Goal: Information Seeking & Learning: Understand process/instructions

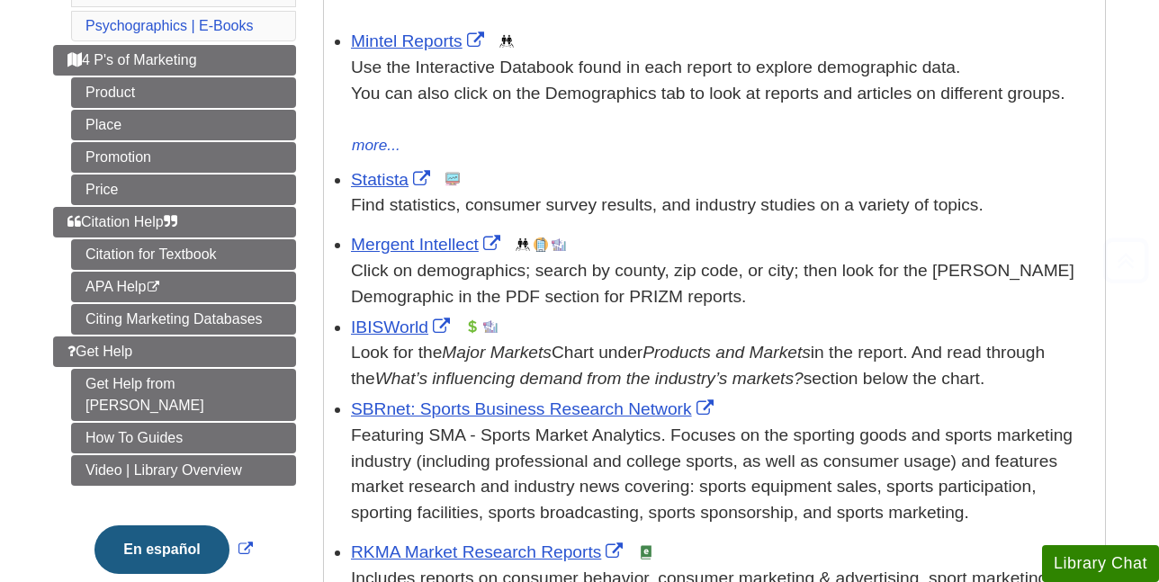
scroll to position [360, 0]
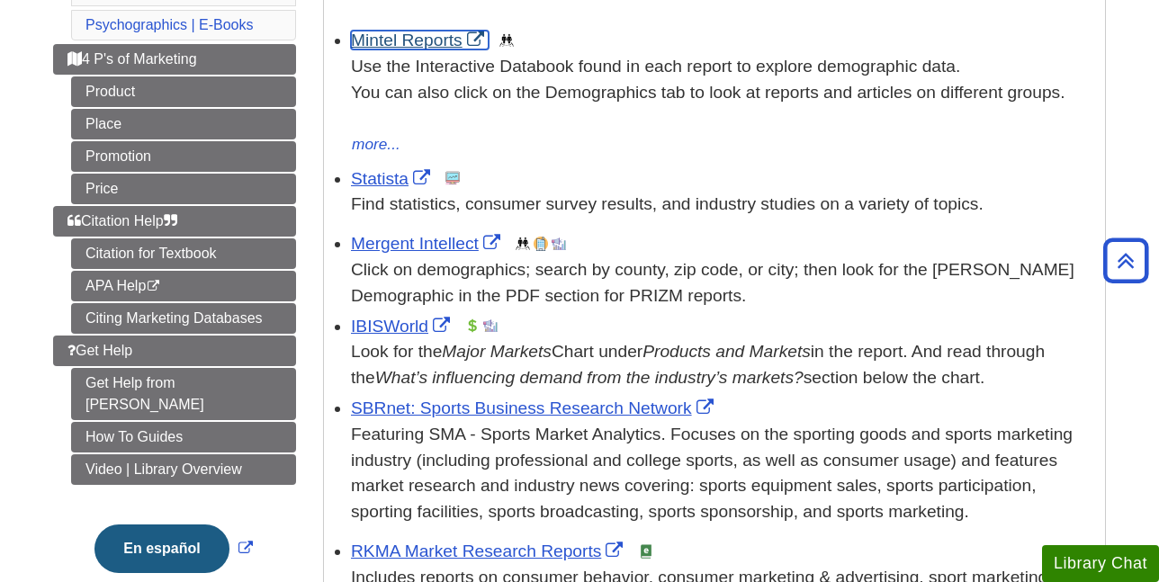
click at [407, 42] on link "Mintel Reports" at bounding box center [420, 40] width 138 height 19
click at [436, 43] on link "Mintel Reports" at bounding box center [420, 40] width 138 height 19
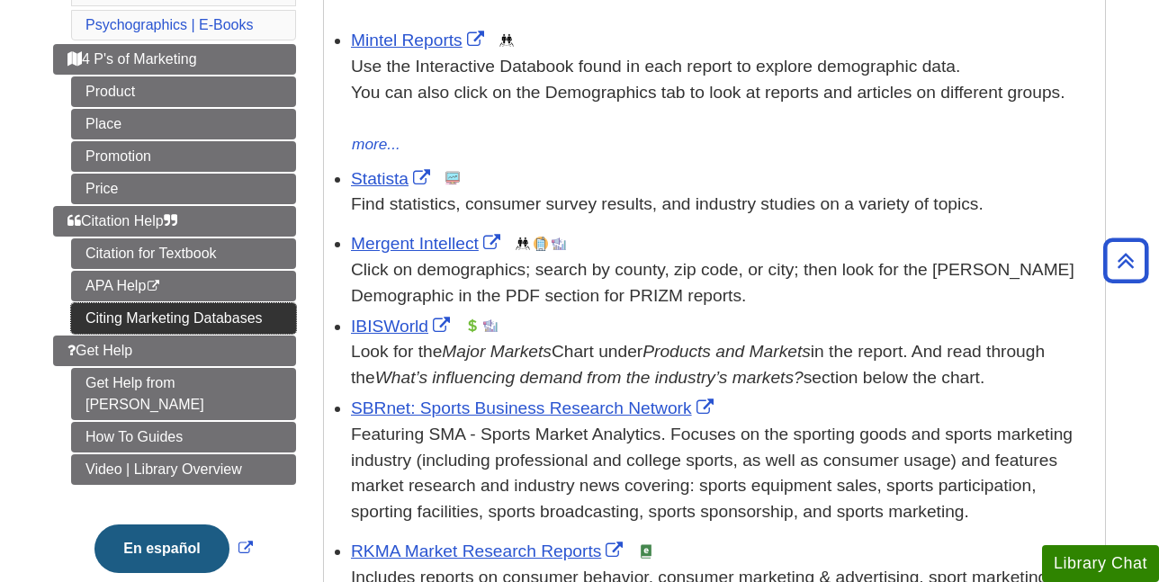
click at [192, 313] on link "Citing Marketing Databases" at bounding box center [183, 318] width 225 height 31
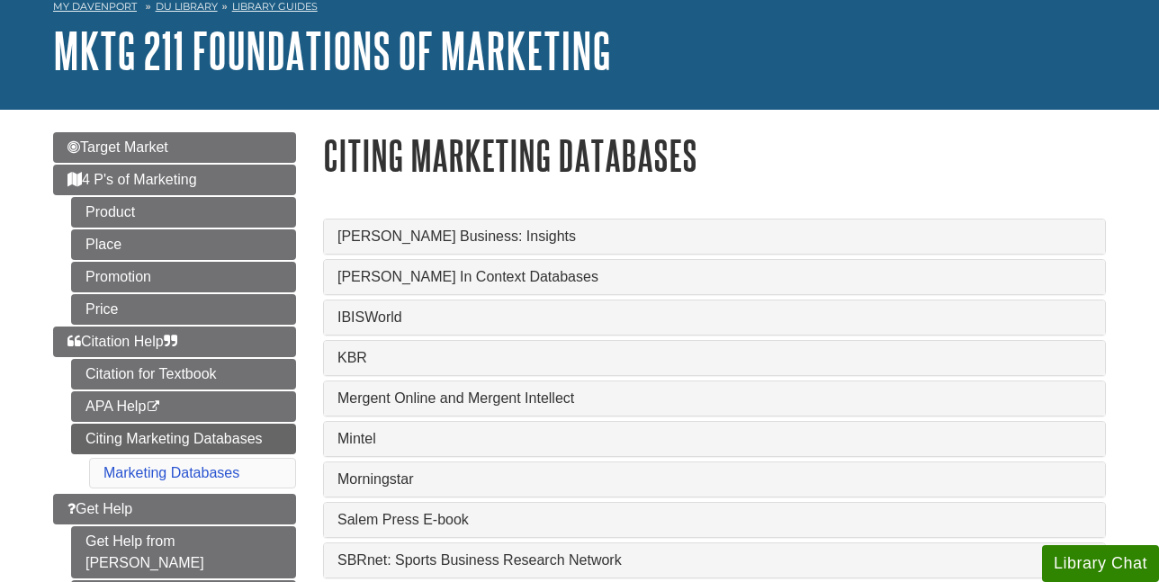
scroll to position [270, 0]
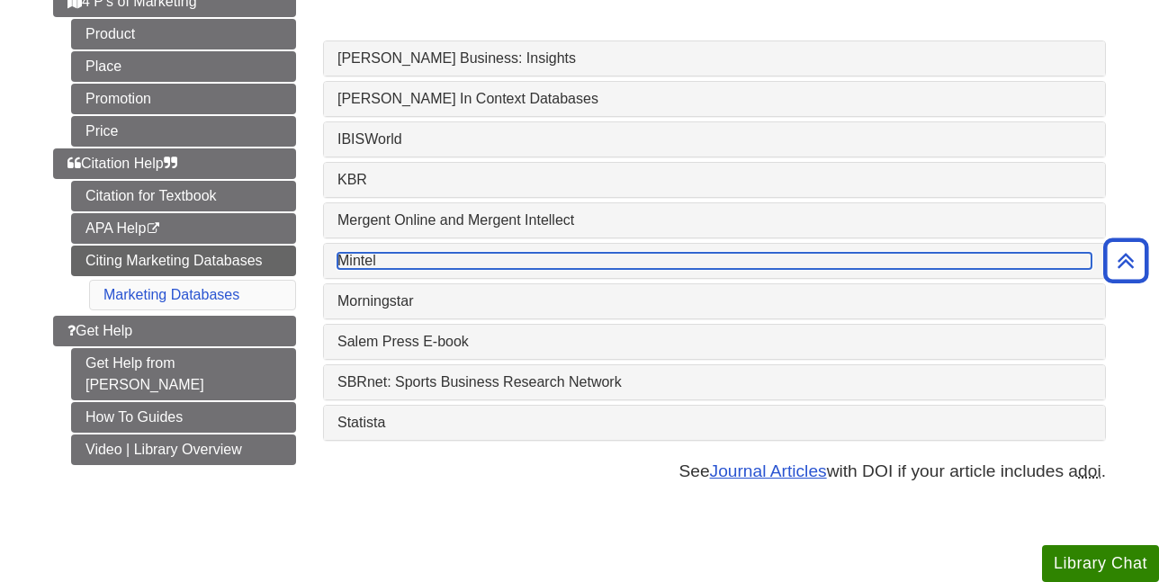
click at [414, 256] on link "Mintel" at bounding box center [714, 261] width 754 height 16
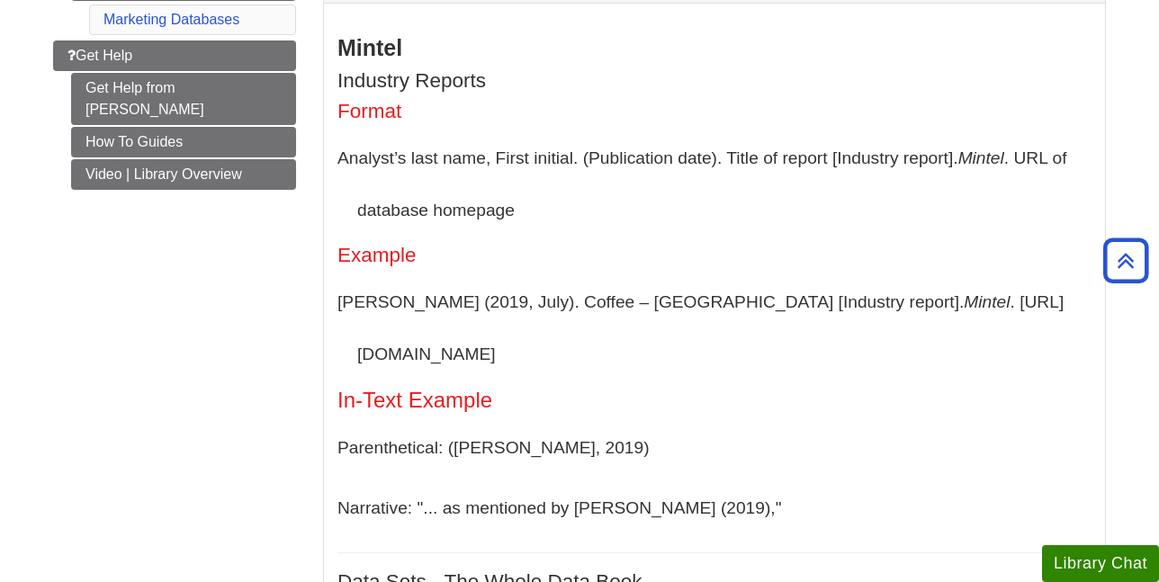
scroll to position [540, 0]
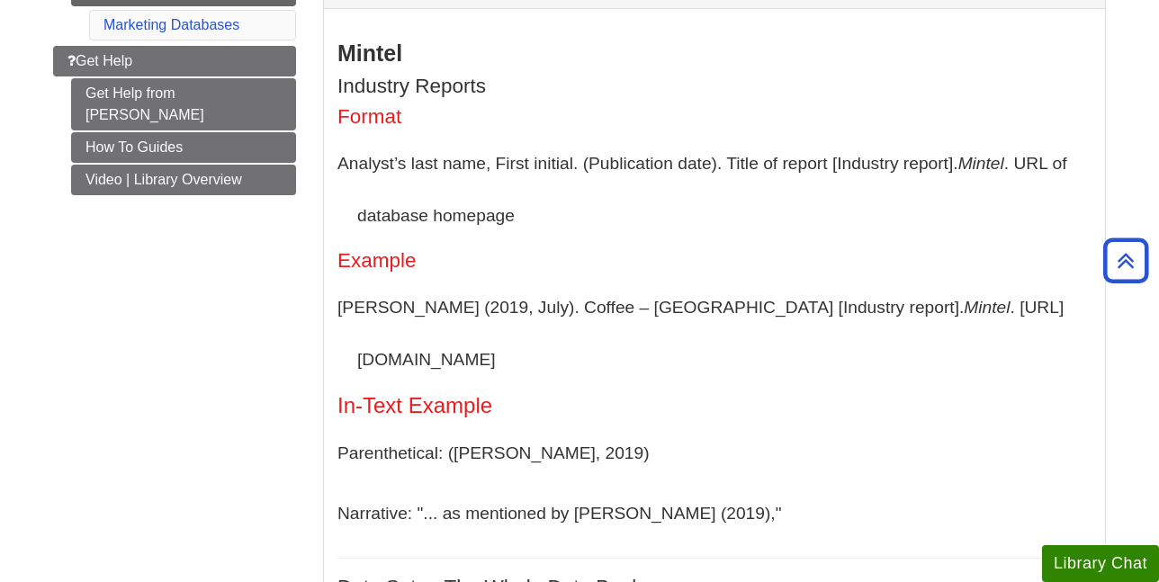
click at [784, 310] on p "Failla, J. (2019, July). Coffee – US [Industry report]. Mintel . https://www.mi…" at bounding box center [714, 333] width 754 height 103
click at [788, 308] on p "Failla, J. (2019, July). Coffee – US [Industry report]. Mintel . https://www.mi…" at bounding box center [714, 333] width 754 height 103
click at [787, 307] on p "Failla, J. (2019, July). Coffee – US [Industry report]. Mintel . https://www.mi…" at bounding box center [714, 333] width 754 height 103
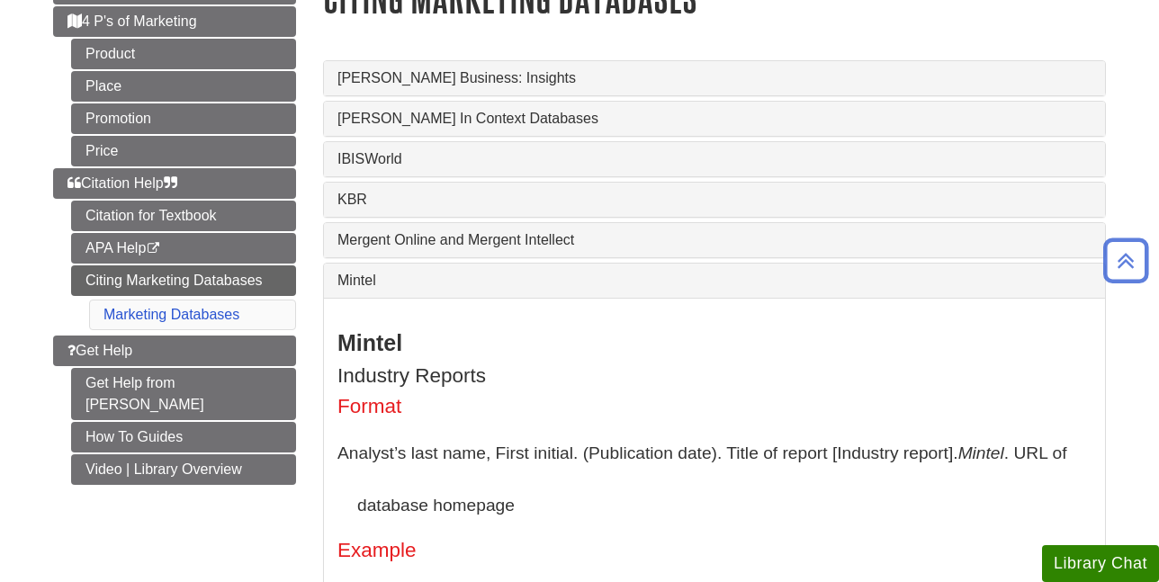
scroll to position [90, 0]
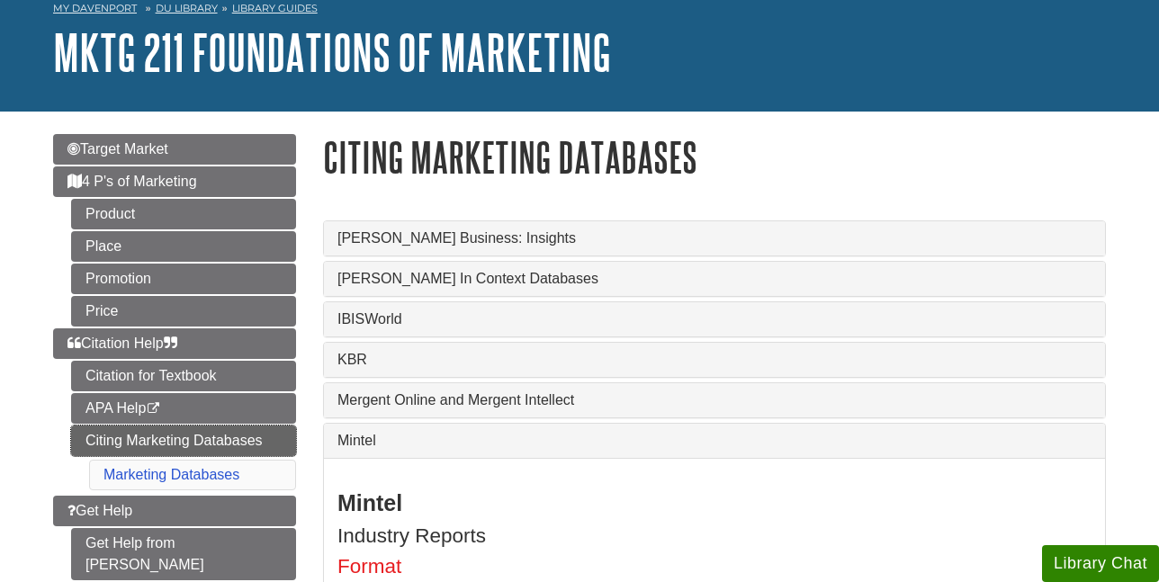
click at [196, 434] on link "Citing Marketing Databases" at bounding box center [183, 441] width 225 height 31
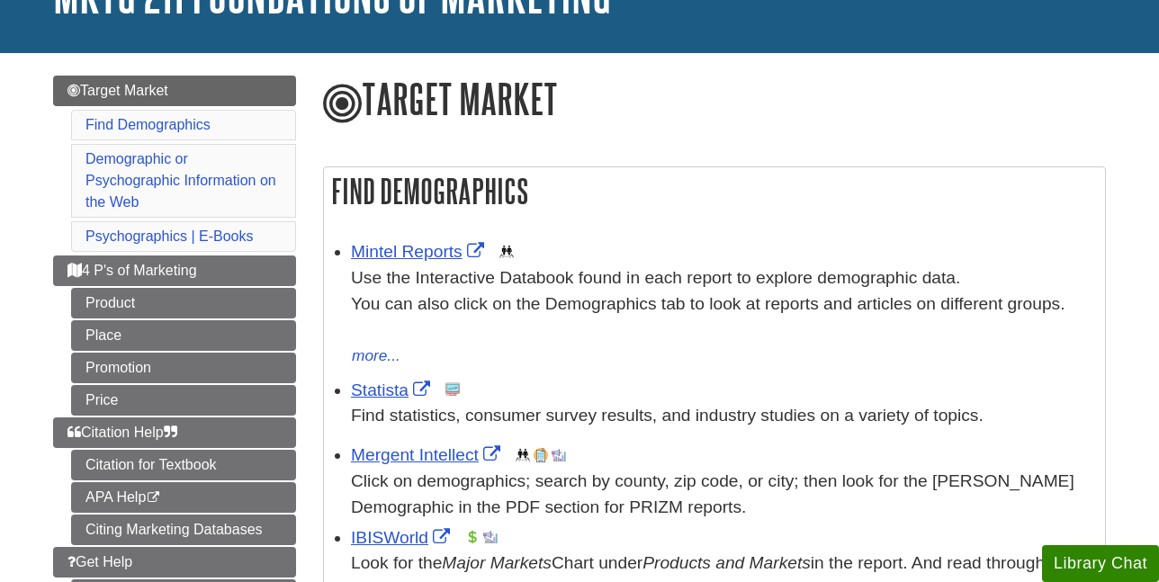
scroll to position [180, 0]
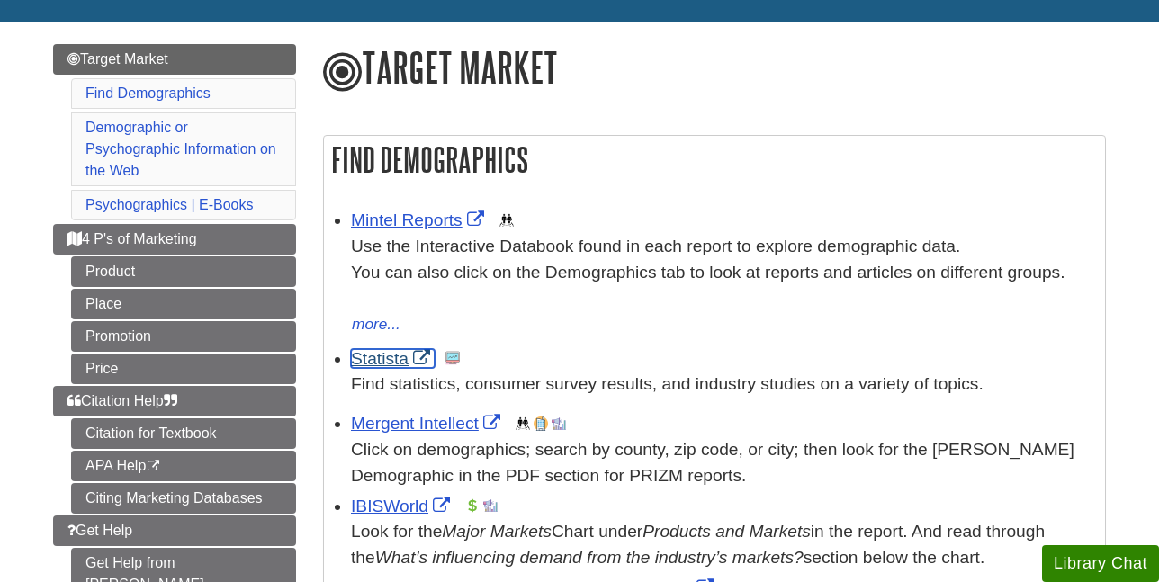
click at [381, 361] on link "Statista" at bounding box center [393, 358] width 84 height 19
click at [385, 505] on link "IBISWorld" at bounding box center [402, 506] width 103 height 19
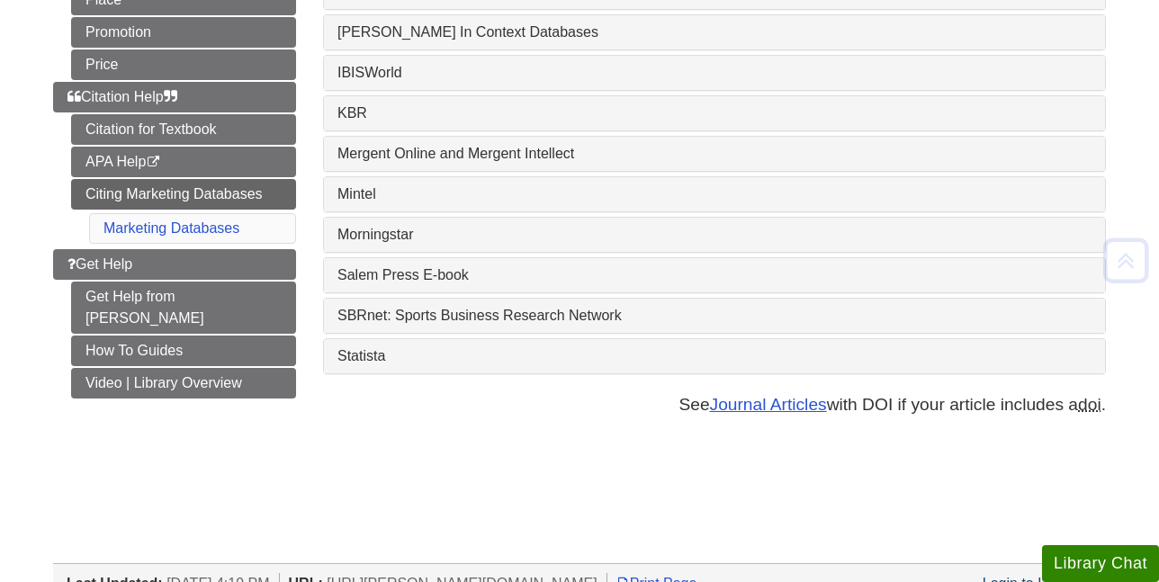
scroll to position [360, 0]
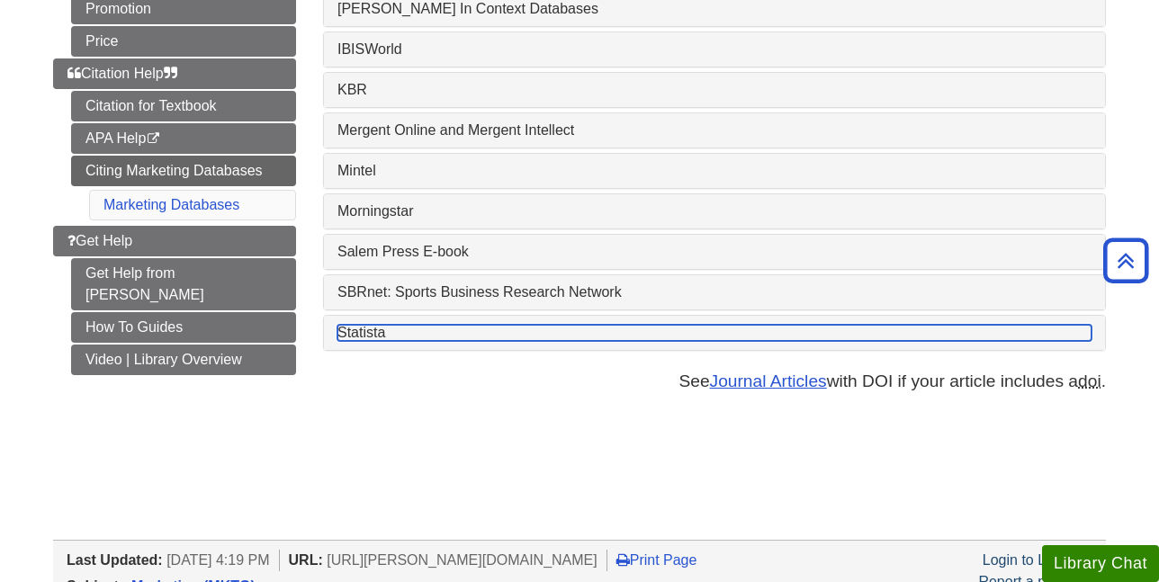
click at [386, 337] on link "Statista" at bounding box center [714, 333] width 754 height 16
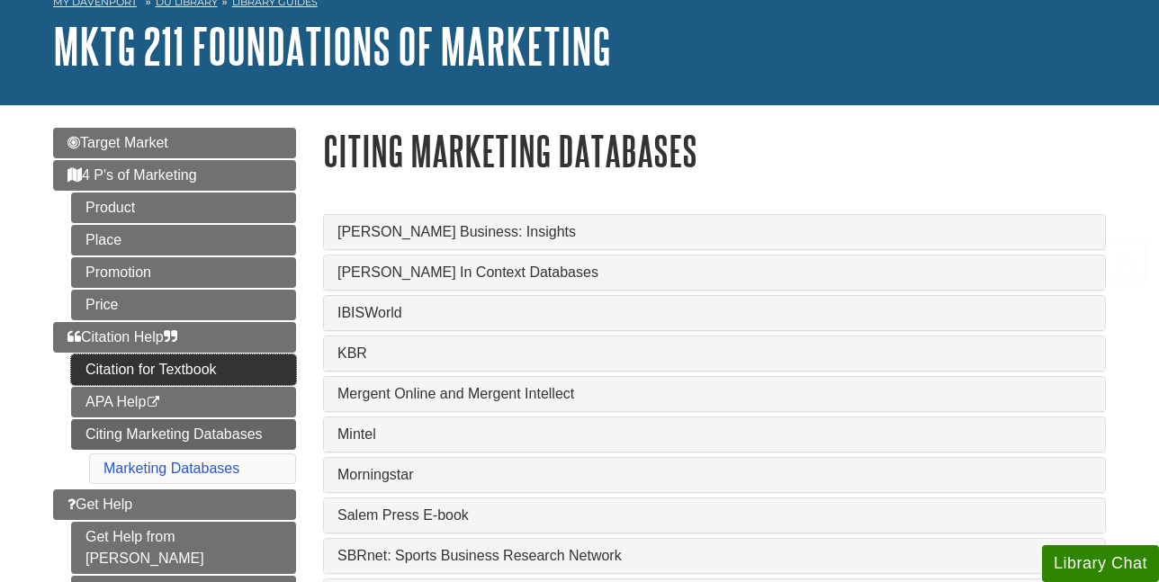
scroll to position [180, 0]
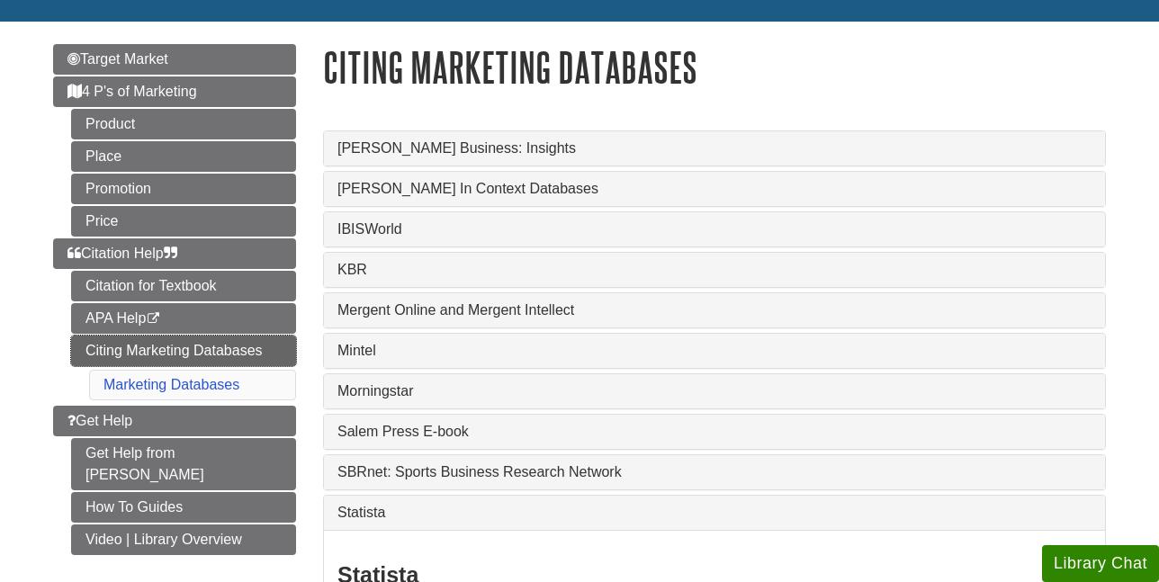
click at [177, 346] on link "Citing Marketing Databases" at bounding box center [183, 351] width 225 height 31
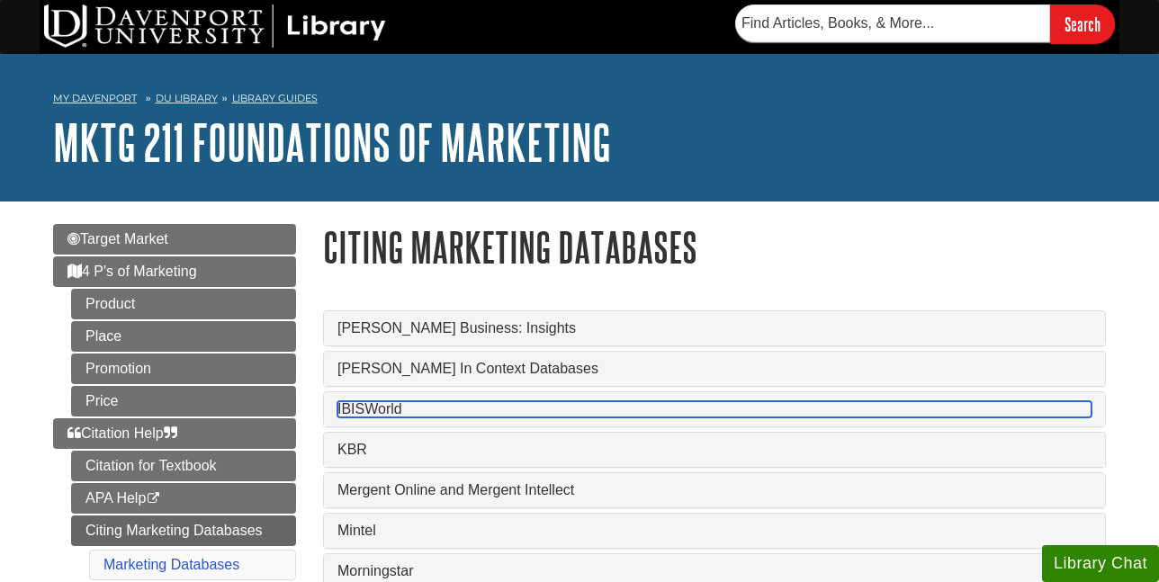
click at [373, 409] on link "IBISWorld" at bounding box center [714, 409] width 754 height 16
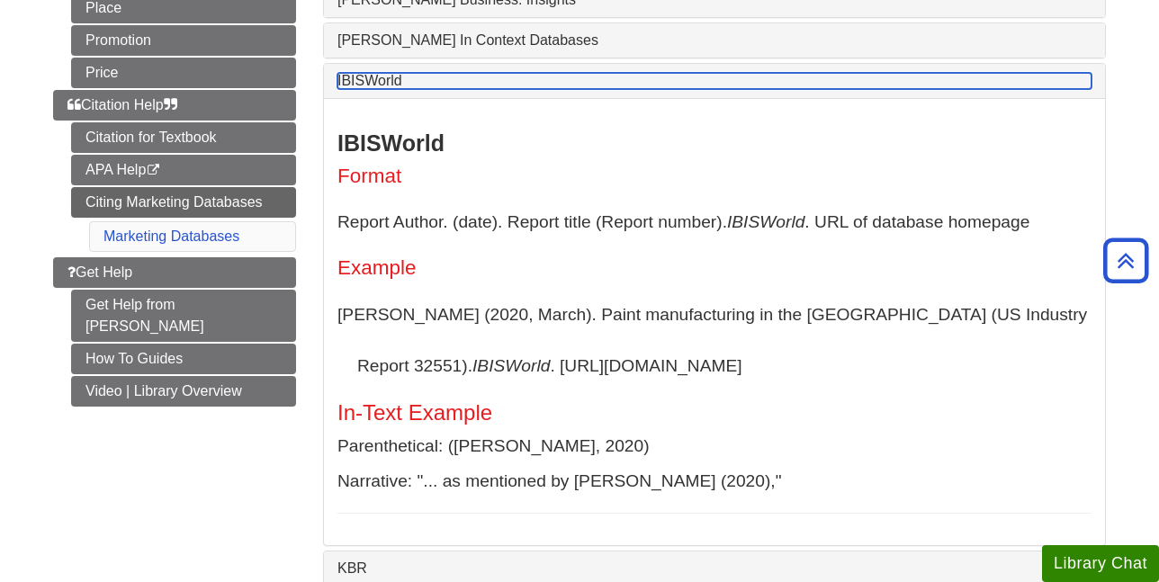
scroll to position [360, 0]
